Goal: Information Seeking & Learning: Check status

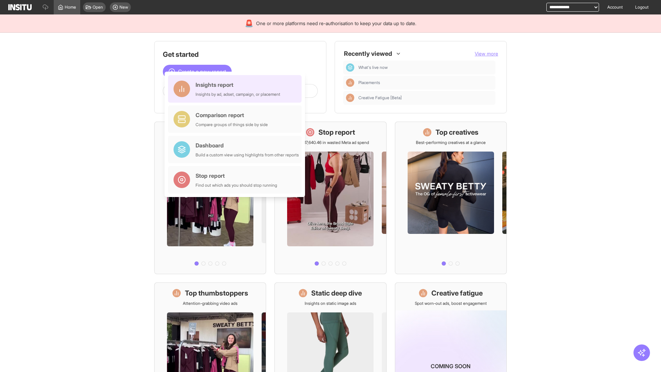
click at [236, 89] on div "Insights report Insights by ad, adset, campaign, or placement" at bounding box center [237, 89] width 85 height 17
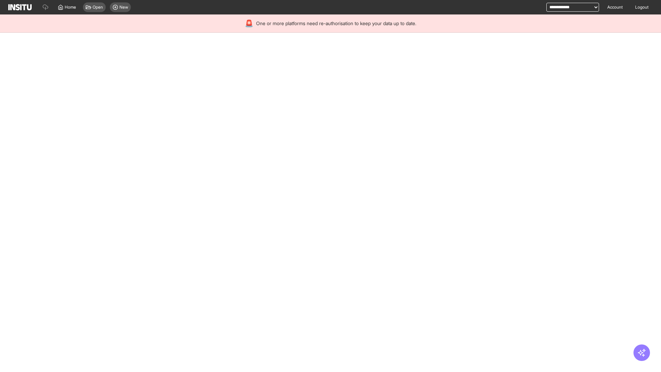
select select "**"
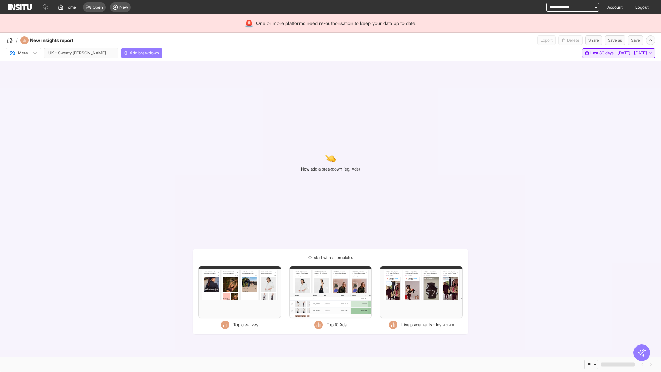
click at [604, 53] on span "Last 30 days - [DATE] - [DATE]" at bounding box center [618, 53] width 56 height 6
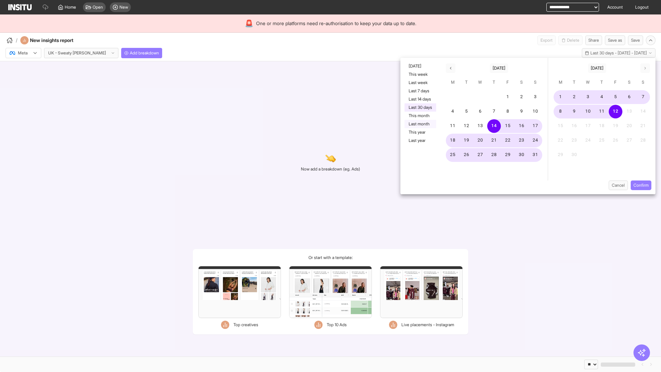
click at [420, 124] on button "Last month" at bounding box center [420, 124] width 32 height 8
